Goal: Transaction & Acquisition: Purchase product/service

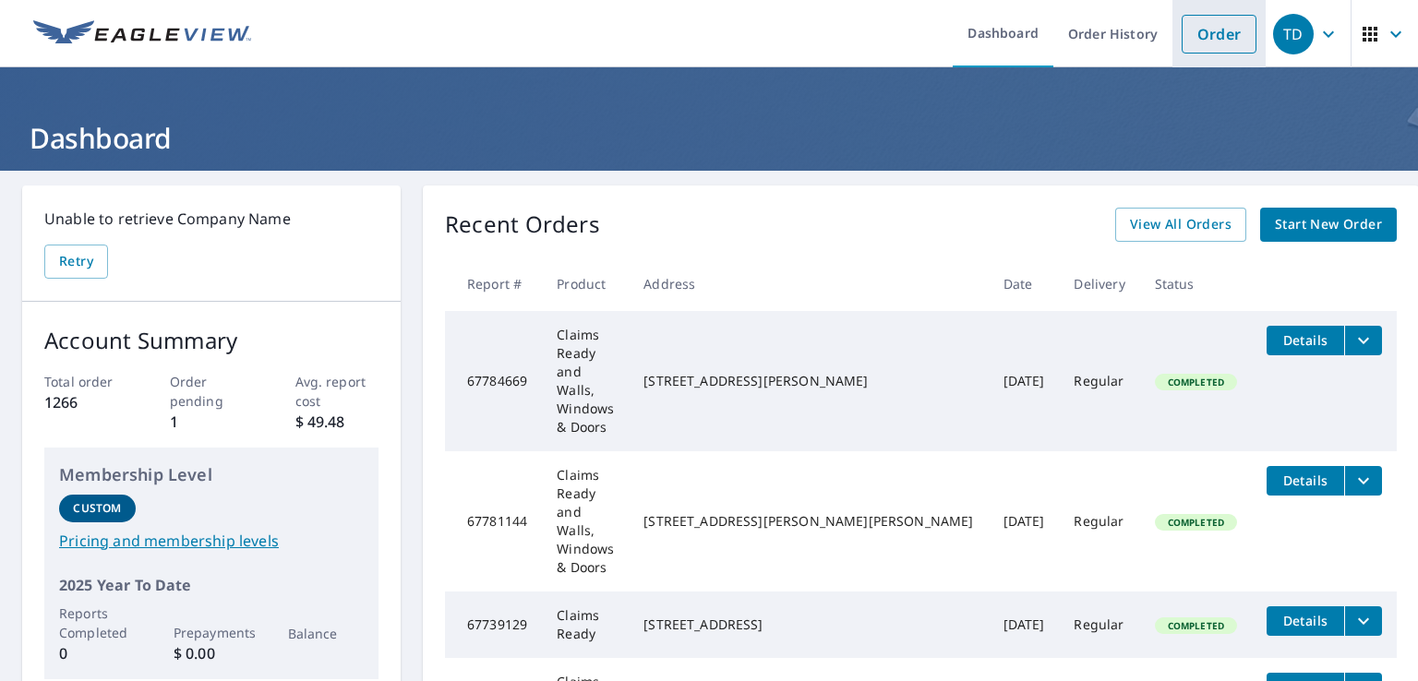
click at [1199, 35] on link "Order" at bounding box center [1219, 34] width 75 height 39
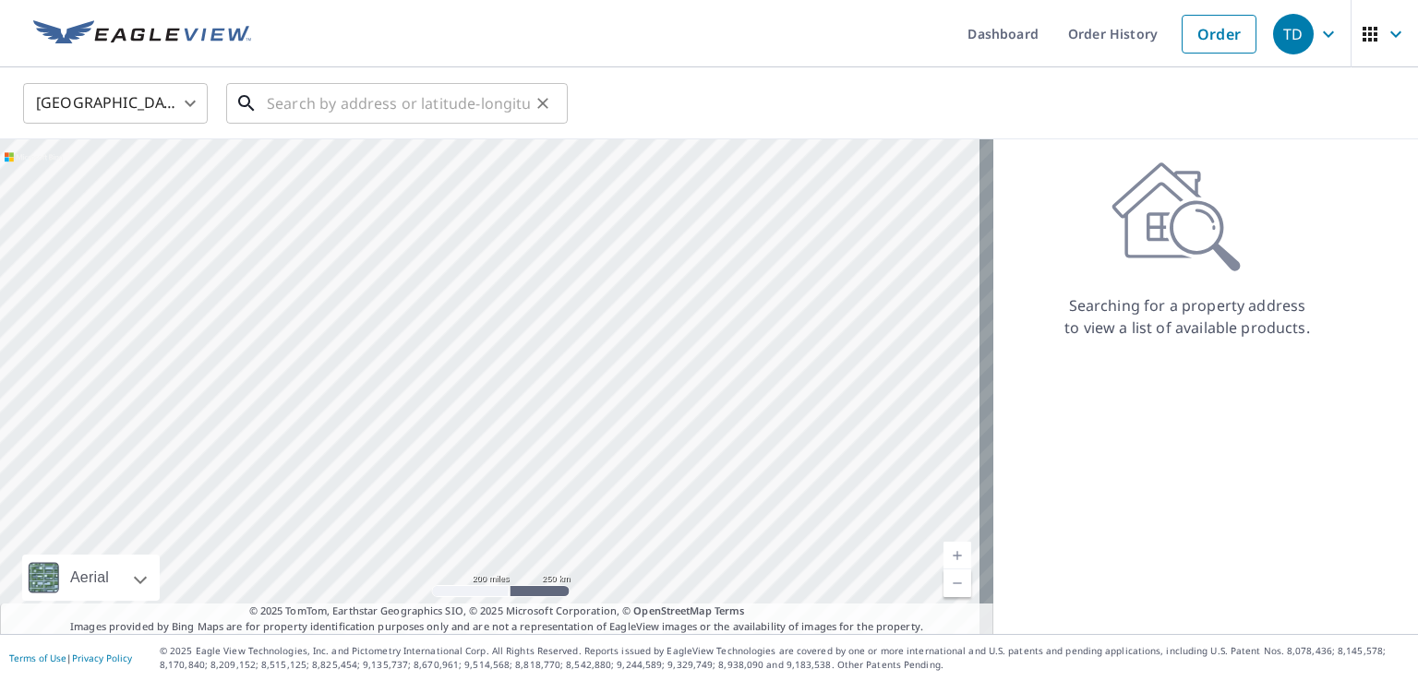
click at [369, 106] on input "text" at bounding box center [398, 104] width 263 height 52
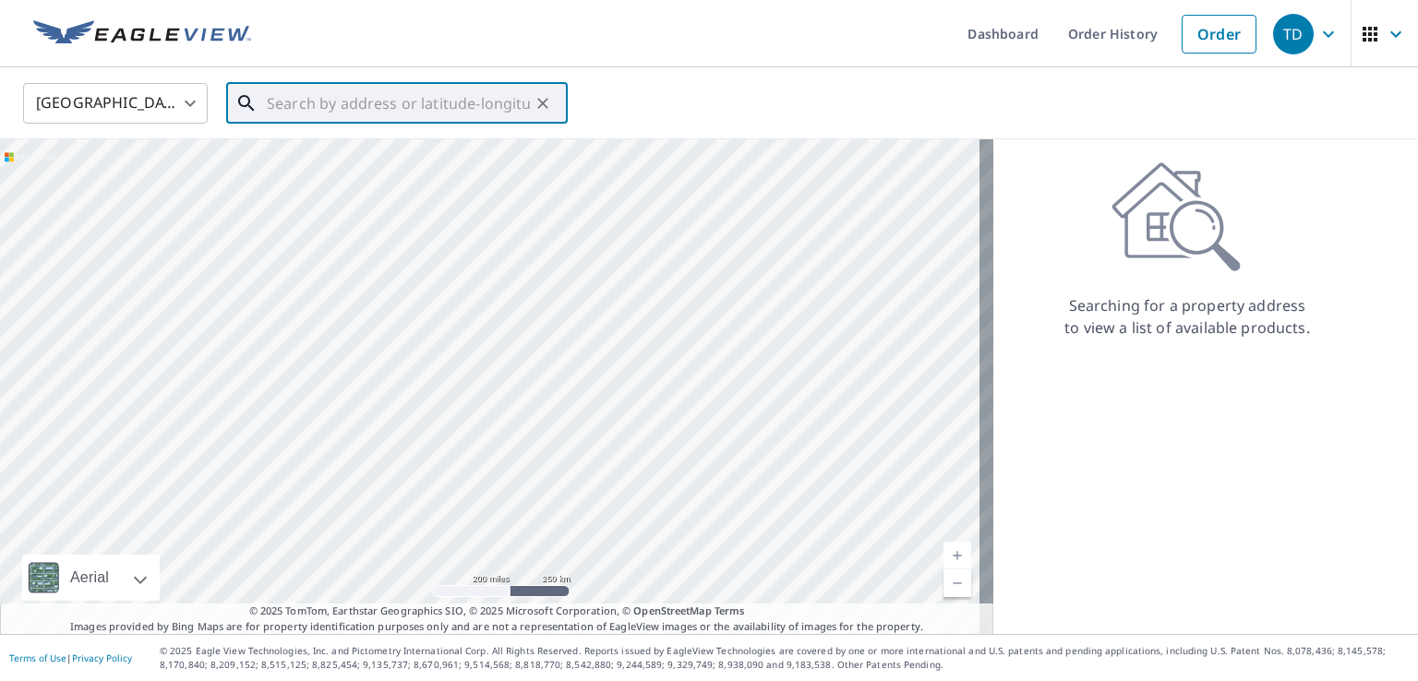
paste input "3741 SHELBORNE CT CARMEL IN 46032"
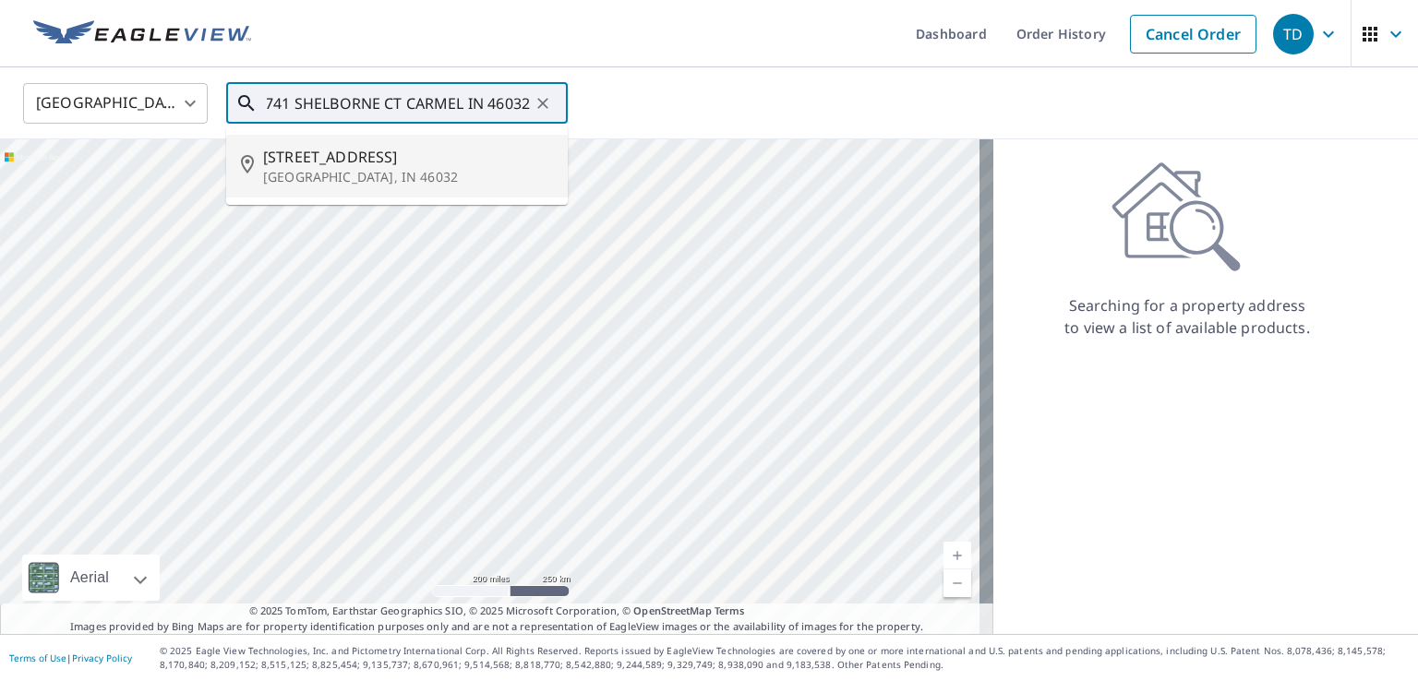
click at [295, 157] on span "[STREET_ADDRESS]" at bounding box center [408, 157] width 290 height 22
type input "[STREET_ADDRESS]"
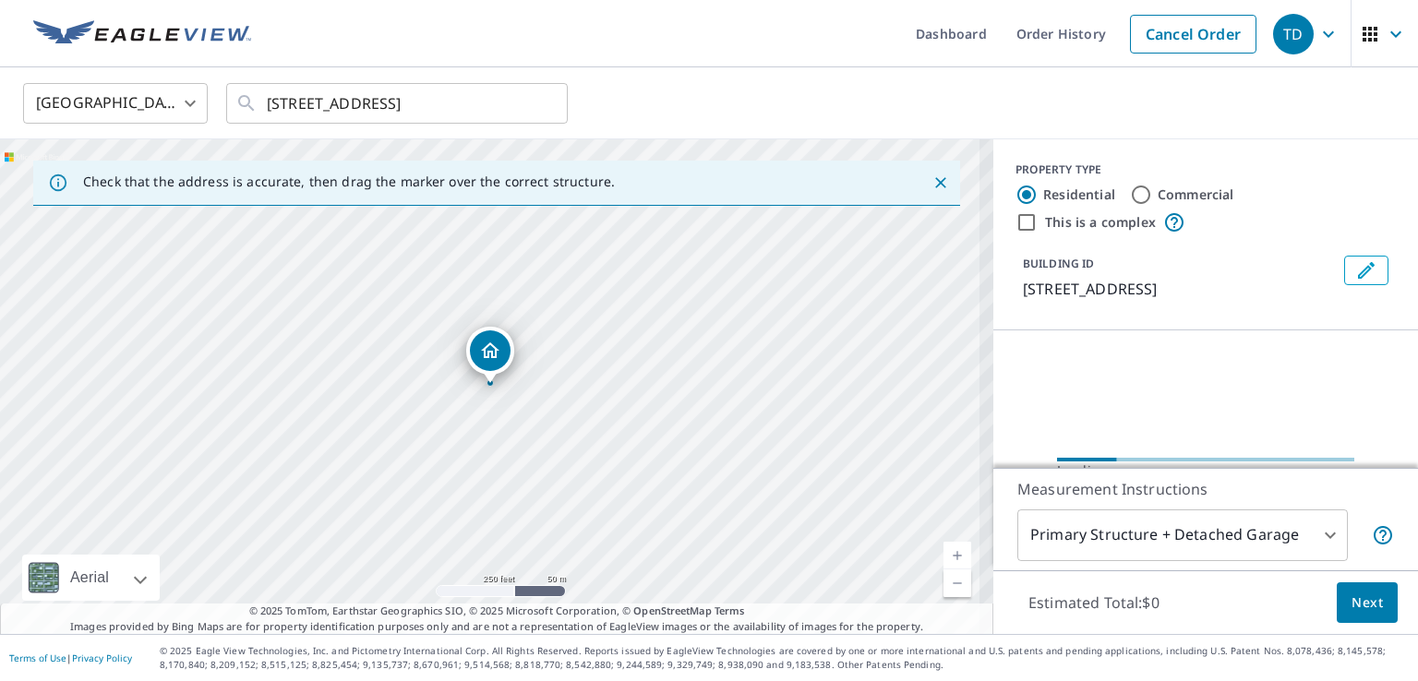
scroll to position [0, 0]
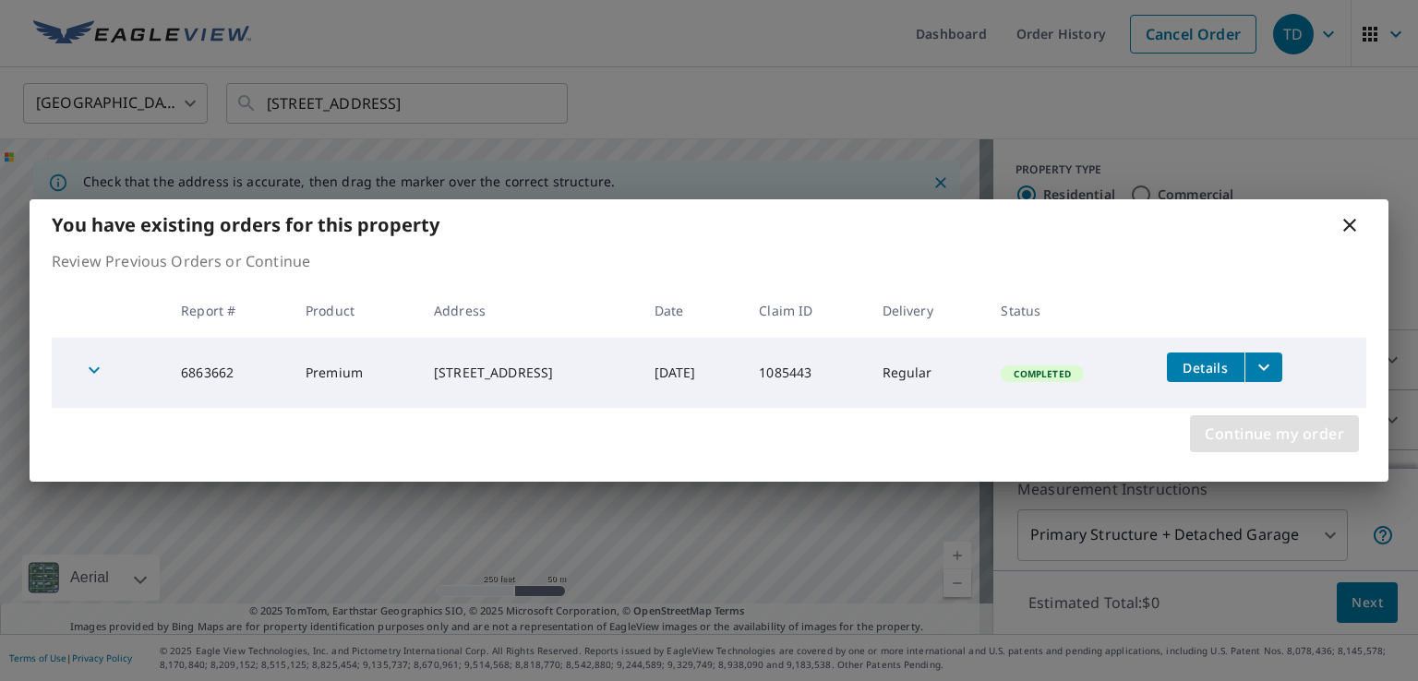
click at [1264, 437] on span "Continue my order" at bounding box center [1274, 434] width 139 height 26
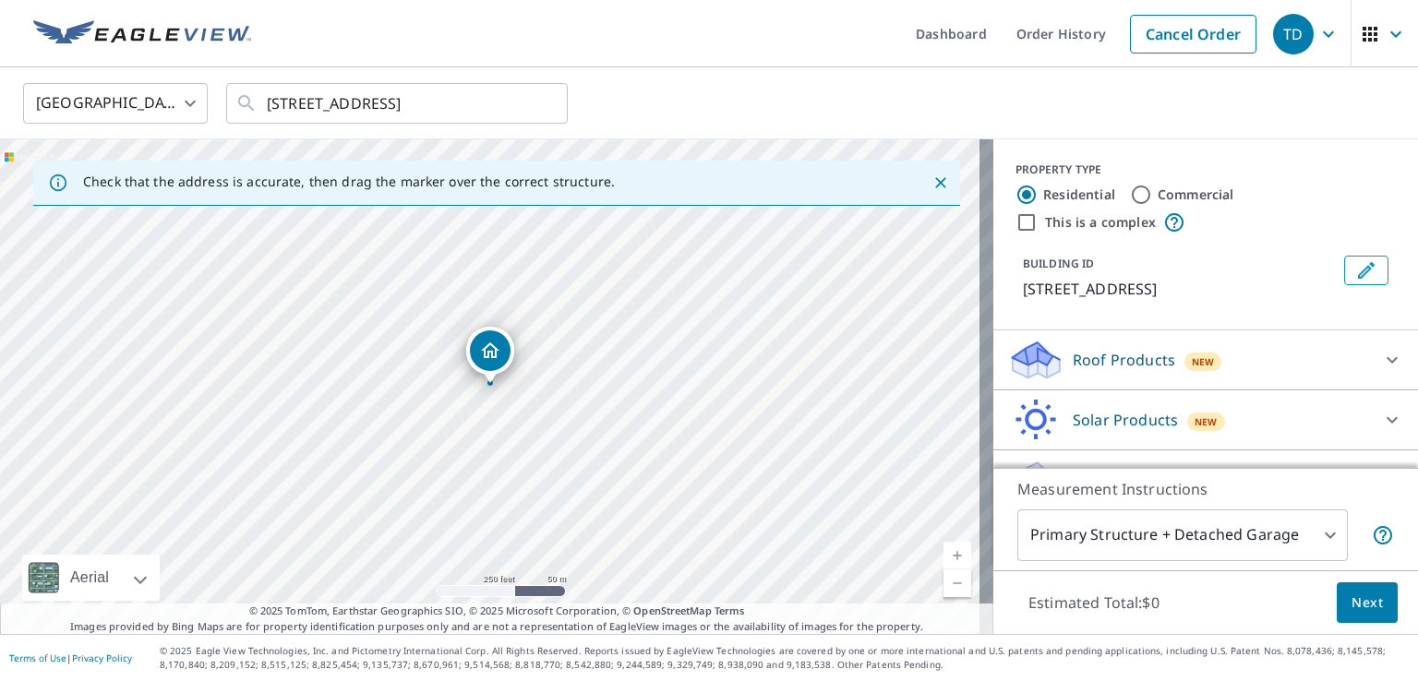
click at [1080, 368] on p "Roof Products" at bounding box center [1124, 360] width 102 height 22
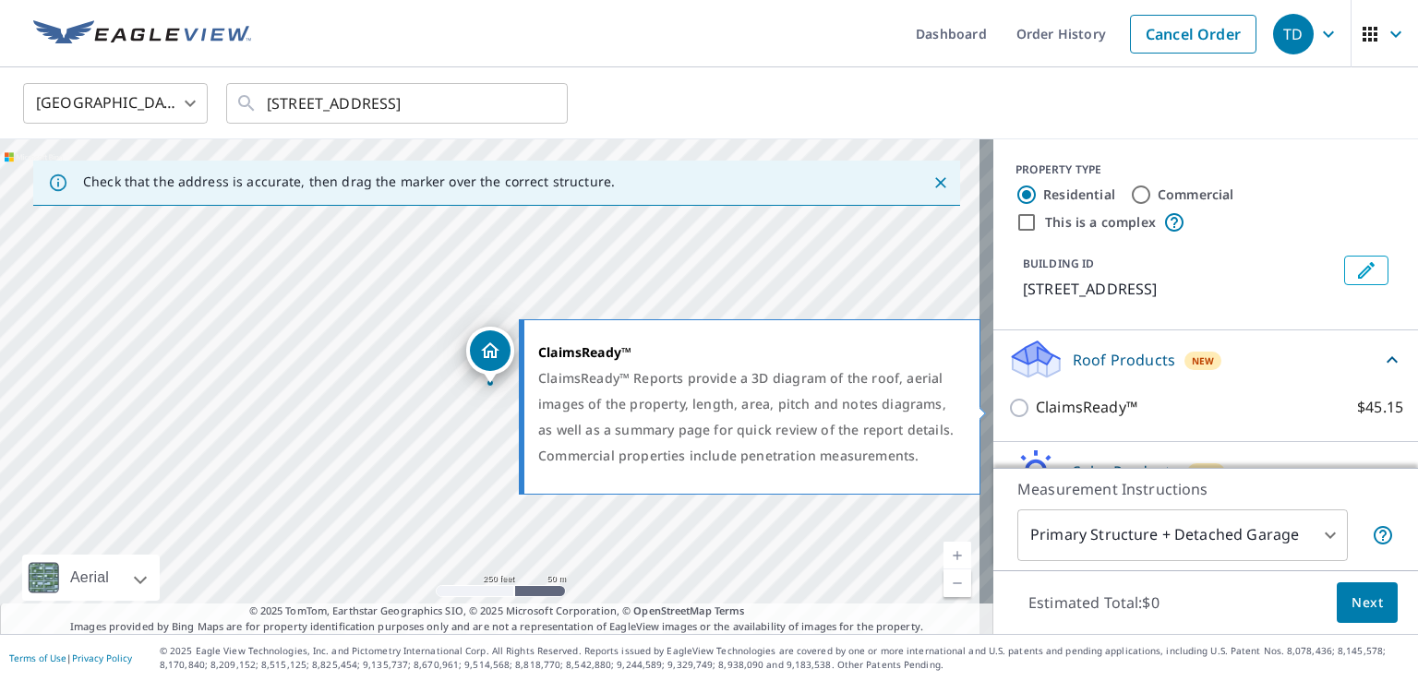
click at [1082, 407] on p "ClaimsReady™" at bounding box center [1087, 407] width 102 height 23
click at [1036, 407] on input "ClaimsReady™ $45.15" at bounding box center [1022, 408] width 28 height 22
checkbox input "true"
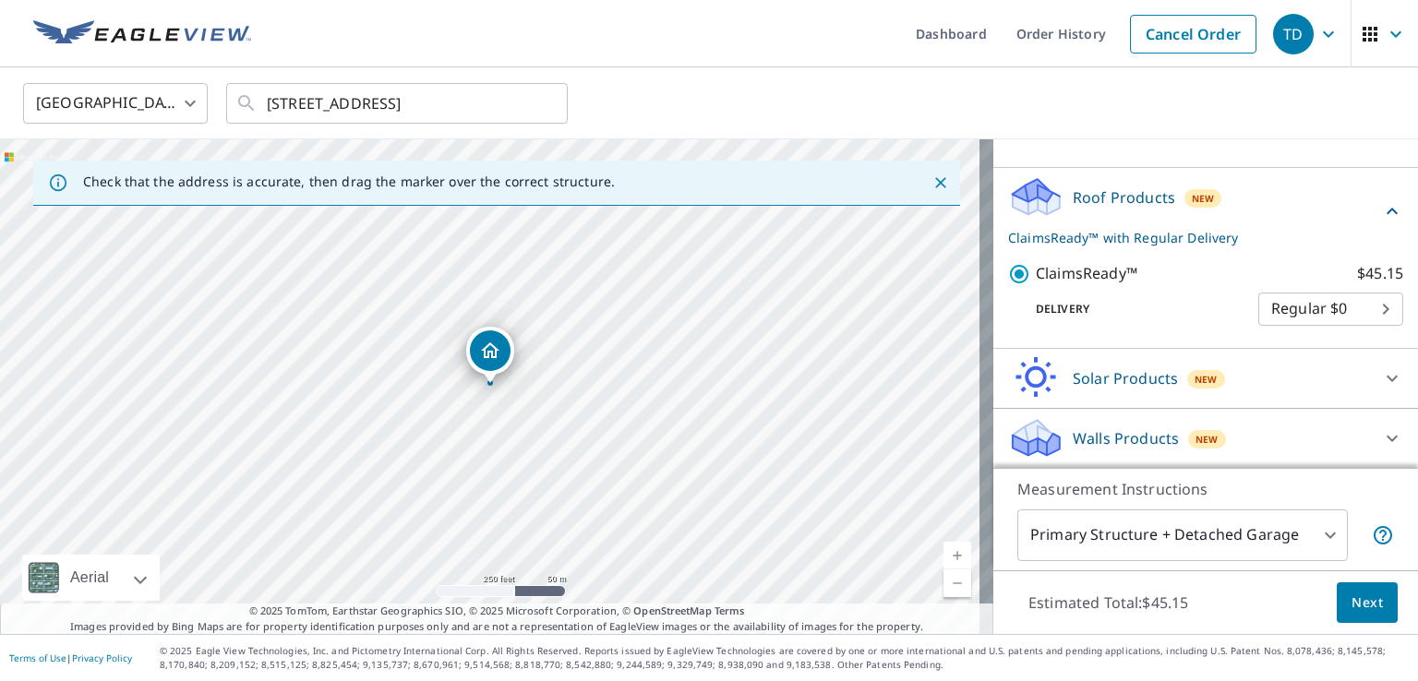
click at [1080, 439] on p "Walls Products" at bounding box center [1126, 439] width 106 height 22
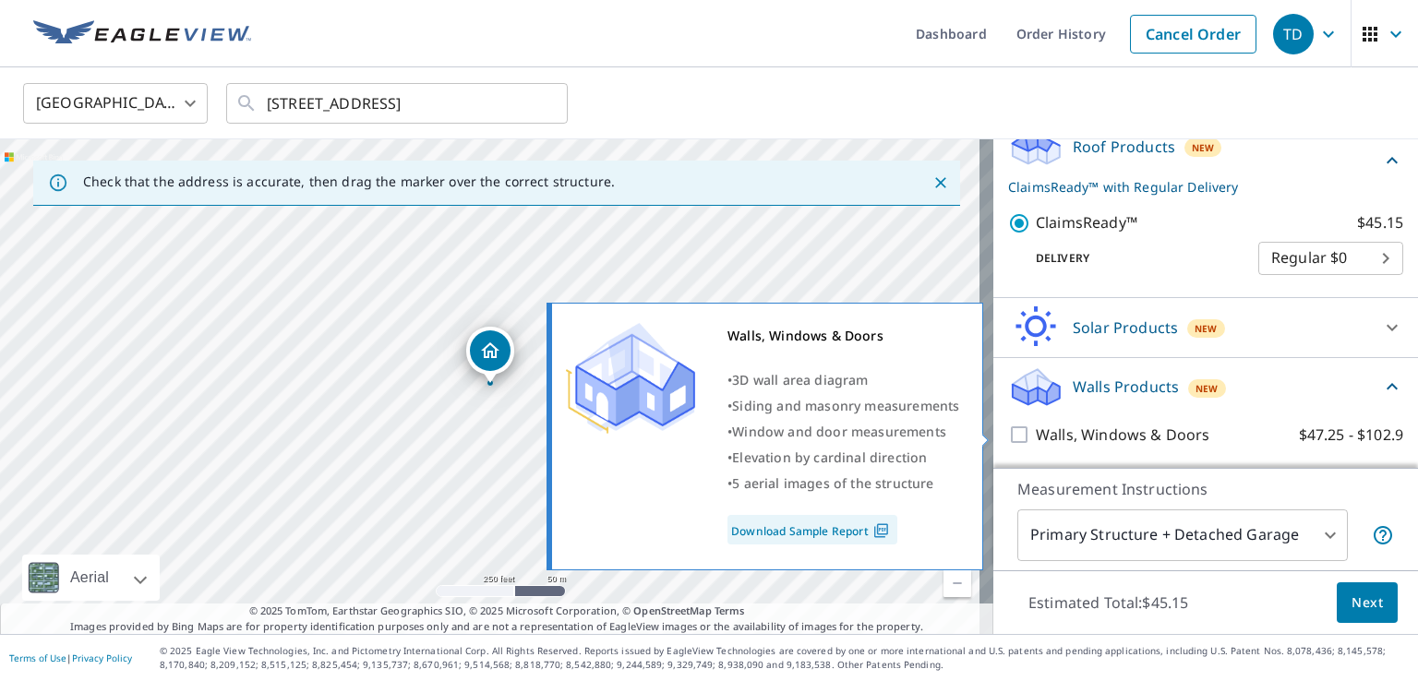
click at [1077, 433] on p "Walls, Windows & Doors" at bounding box center [1123, 435] width 174 height 23
click at [1036, 433] on input "Walls, Windows & Doors $47.25 - $102.9" at bounding box center [1022, 435] width 28 height 22
checkbox input "true"
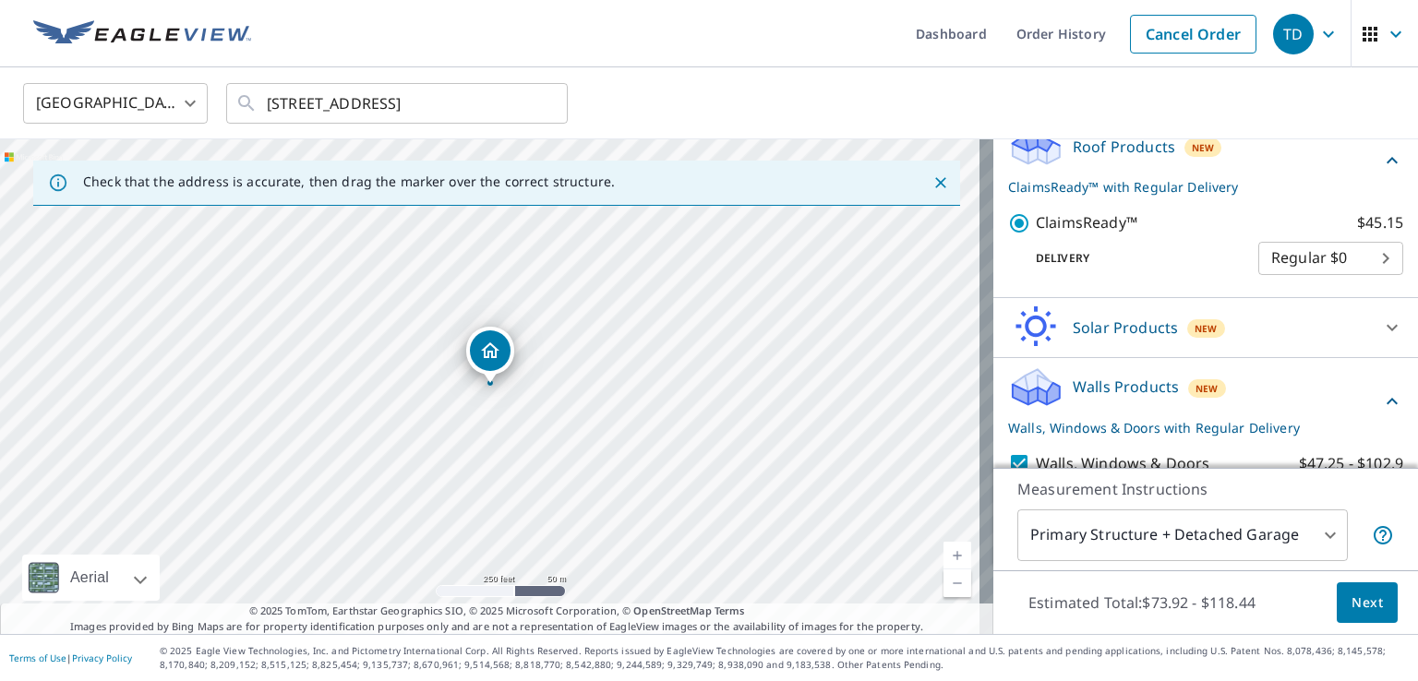
click at [1356, 607] on span "Next" at bounding box center [1367, 603] width 31 height 23
